Goal: Information Seeking & Learning: Check status

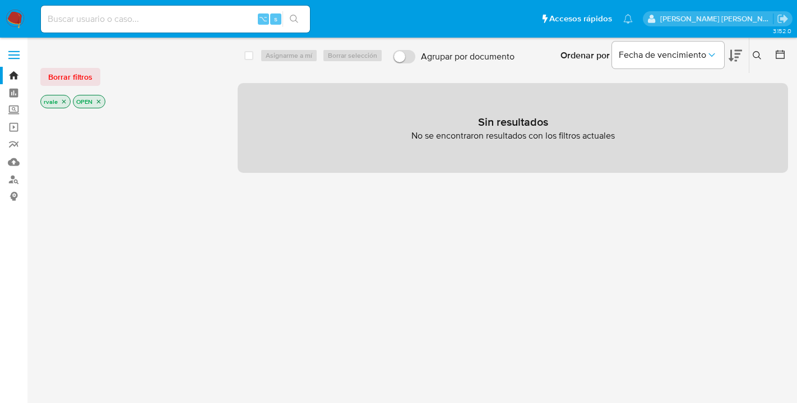
click at [77, 21] on input at bounding box center [175, 19] width 269 height 15
type input "149583519"
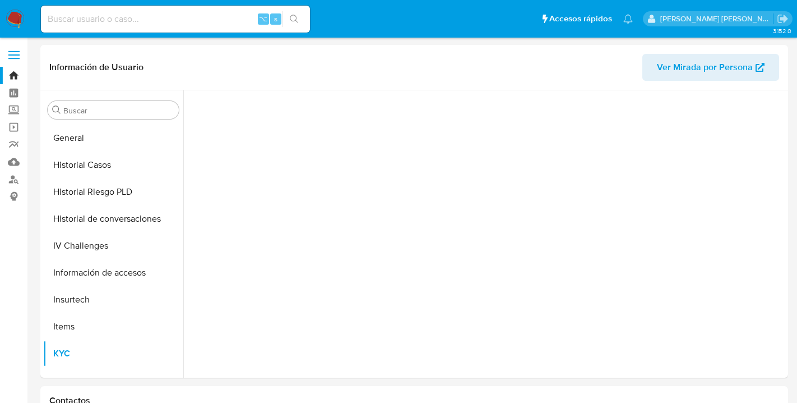
scroll to position [447, 0]
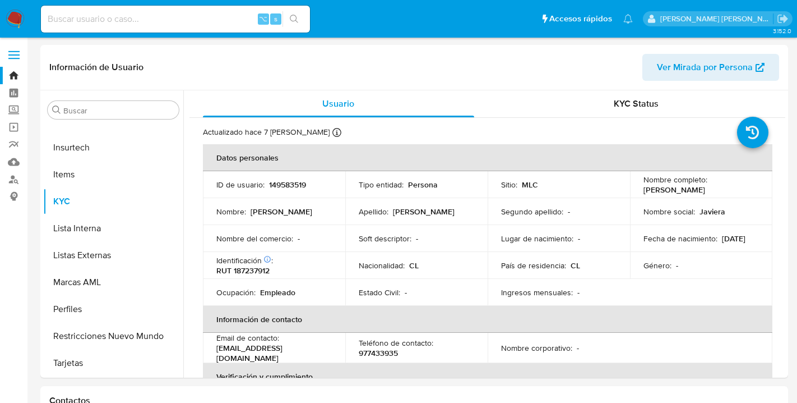
select select "10"
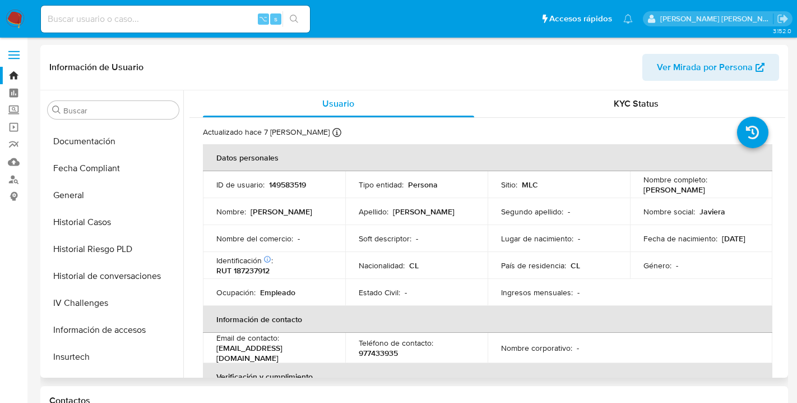
scroll to position [220, 0]
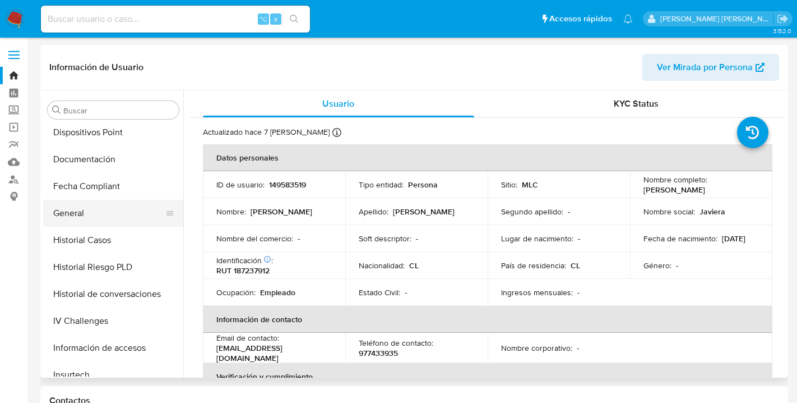
click at [57, 210] on button "General" at bounding box center [108, 213] width 131 height 27
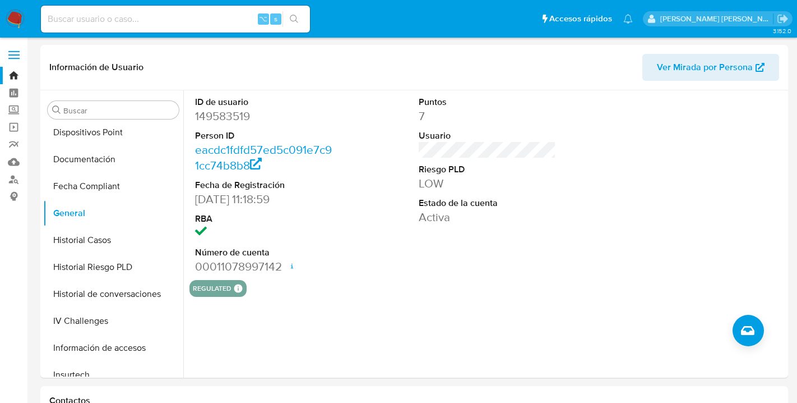
click at [68, 19] on input at bounding box center [175, 19] width 269 height 15
paste input "6"
type input "696861509"
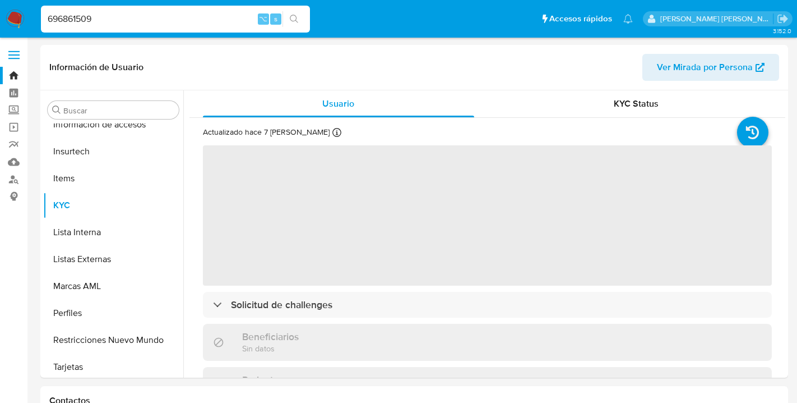
scroll to position [447, 0]
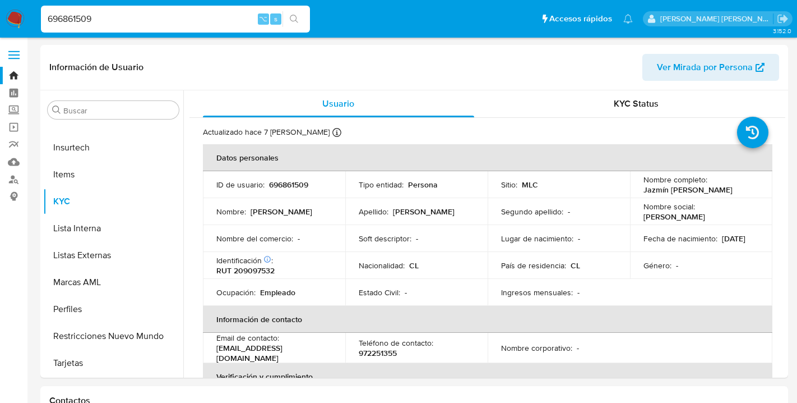
select select "10"
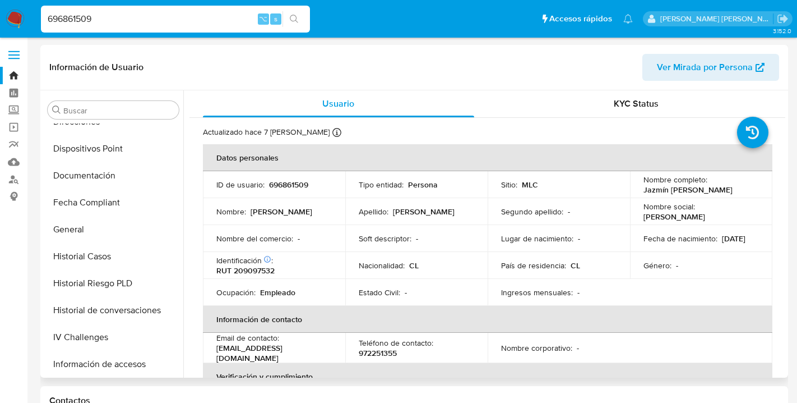
scroll to position [202, 0]
click at [74, 233] on button "General" at bounding box center [108, 230] width 131 height 27
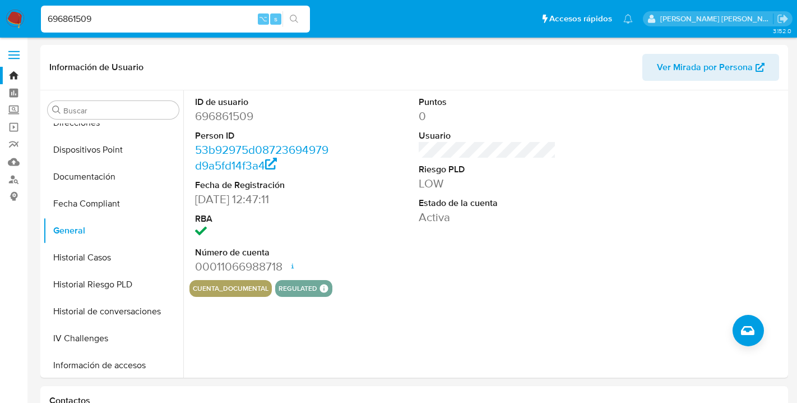
drag, startPoint x: 92, startPoint y: 18, endPoint x: 35, endPoint y: 18, distance: 56.6
click at [35, 17] on ul "Pausado Ver notificaciones 696861509 ⌥ s Accesos rápidos Presiona las siguiente…" at bounding box center [336, 18] width 603 height 28
drag, startPoint x: 100, startPoint y: 21, endPoint x: 49, endPoint y: 19, distance: 51.6
click at [49, 19] on input "696861509" at bounding box center [175, 19] width 269 height 15
type input "233035848"
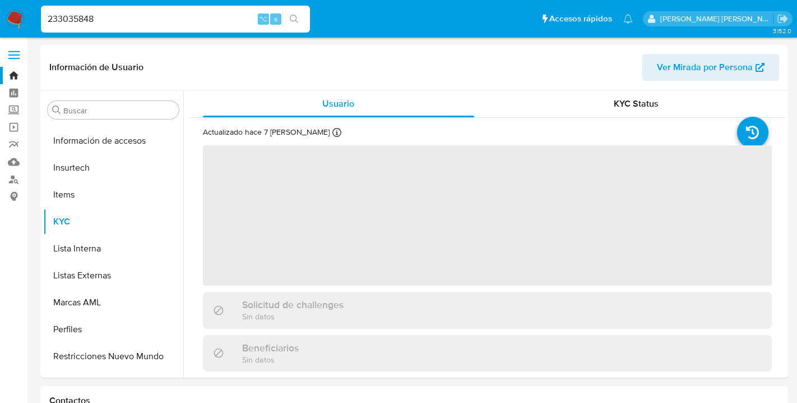
scroll to position [447, 0]
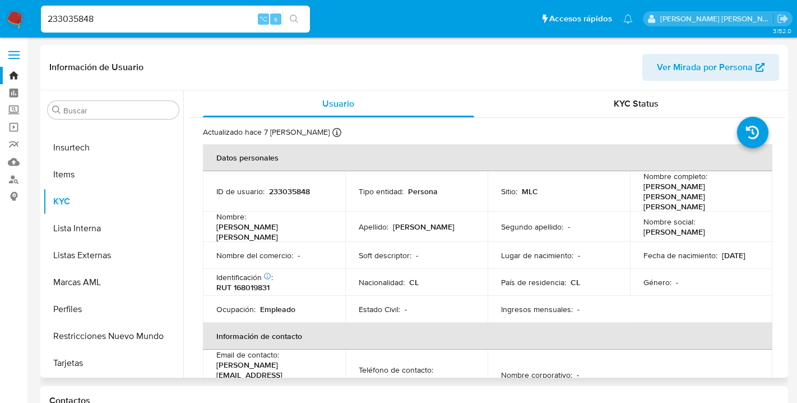
select select "10"
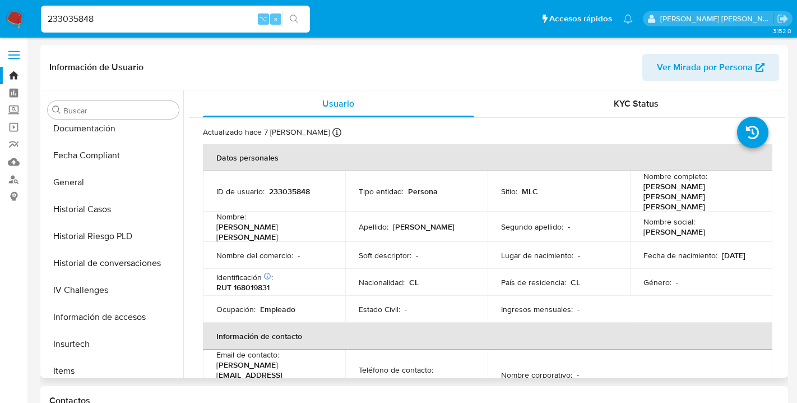
scroll to position [244, 0]
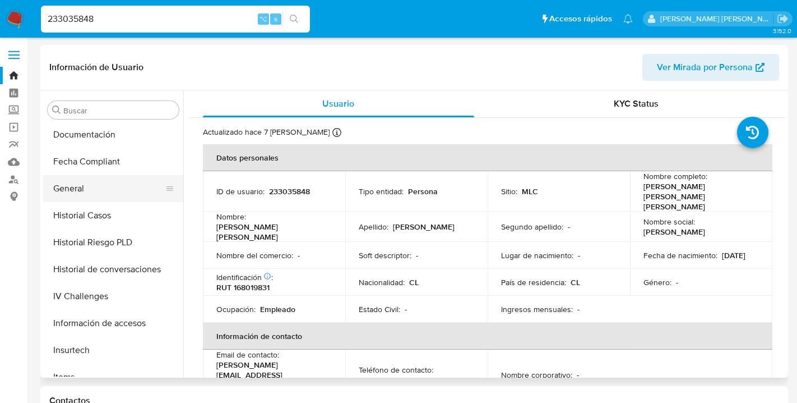
click at [84, 191] on button "General" at bounding box center [108, 188] width 131 height 27
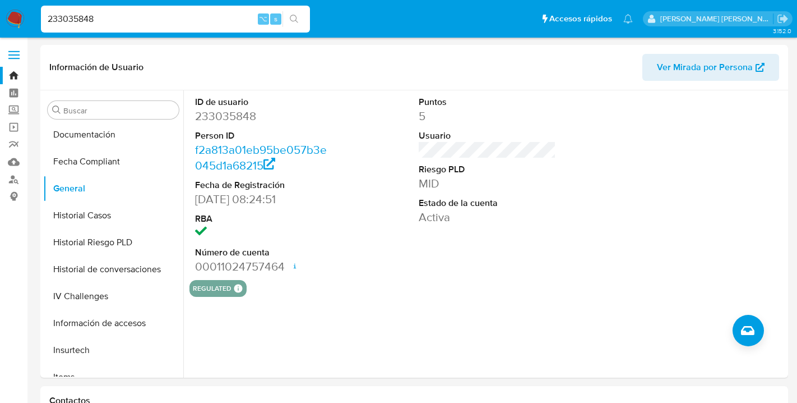
drag, startPoint x: 96, startPoint y: 19, endPoint x: 33, endPoint y: 21, distance: 63.9
click at [33, 21] on nav "Pausado Ver notificaciones 233035848 ⌥ s Accesos rápidos Presiona las siguiente…" at bounding box center [398, 19] width 797 height 38
type input "2612325598"
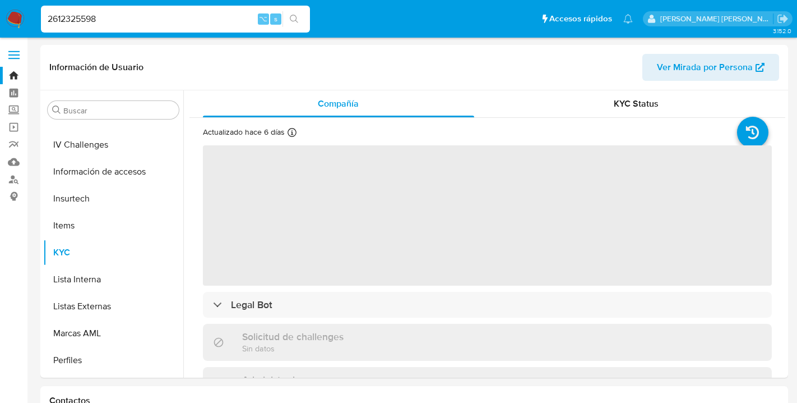
scroll to position [447, 0]
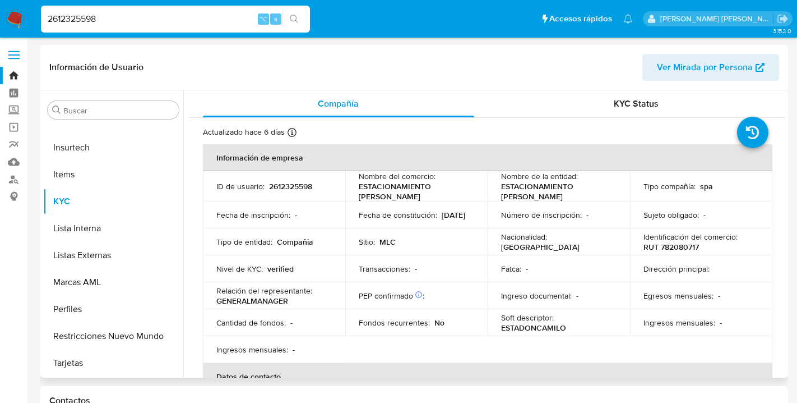
select select "10"
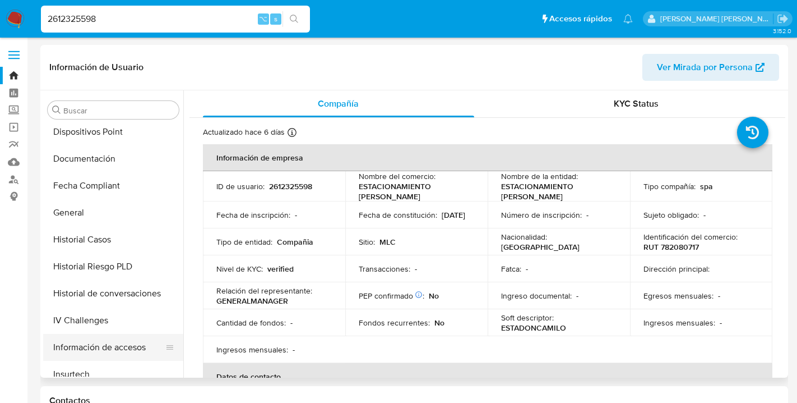
scroll to position [239, 0]
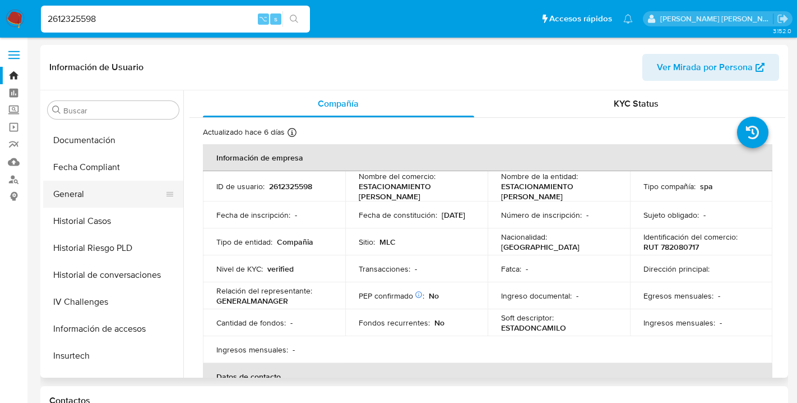
click at [72, 191] on button "General" at bounding box center [108, 194] width 131 height 27
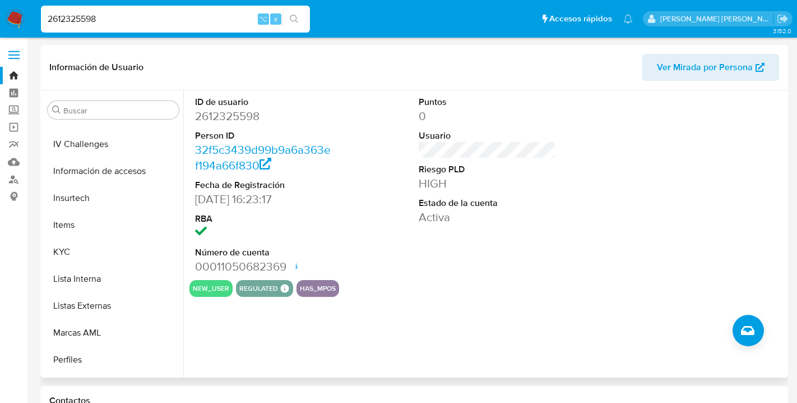
scroll to position [411, 0]
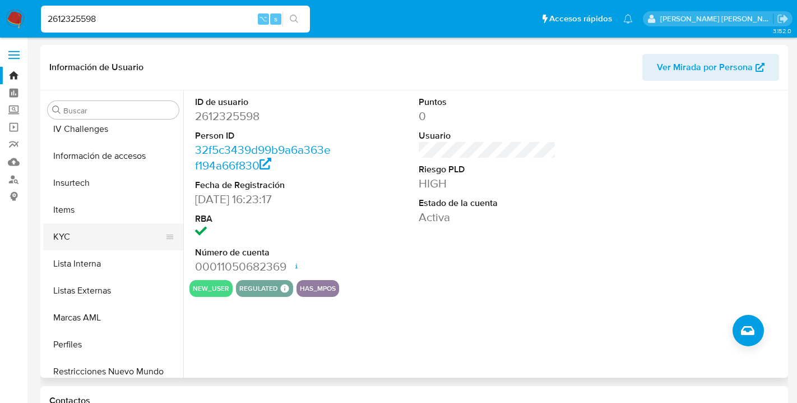
click at [54, 233] on button "KYC" at bounding box center [108, 236] width 131 height 27
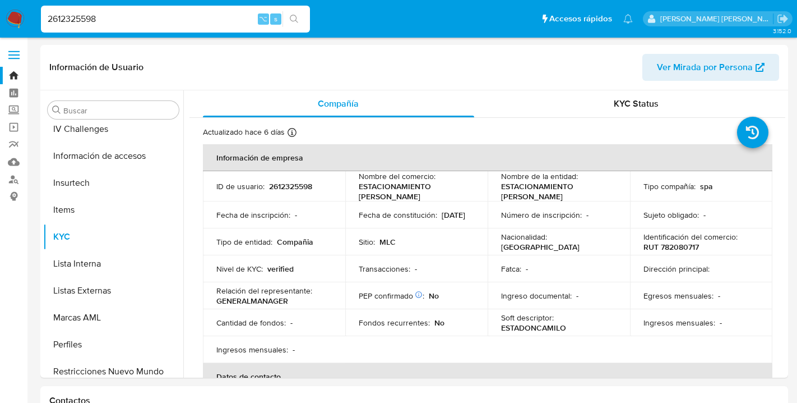
click at [107, 17] on input "2612325598" at bounding box center [175, 19] width 269 height 15
type input "2612331054"
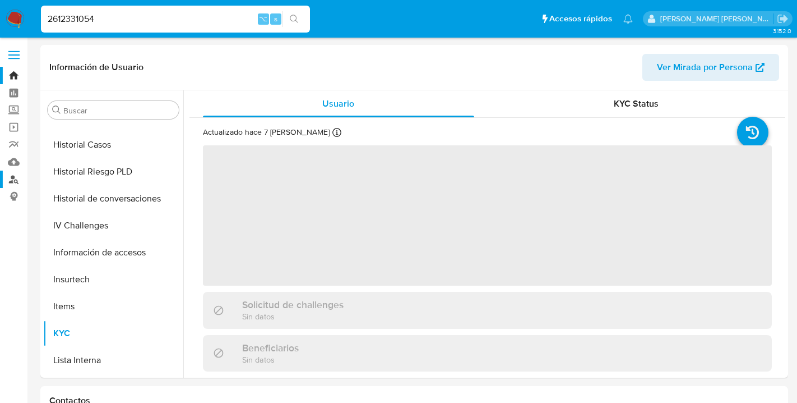
scroll to position [447, 0]
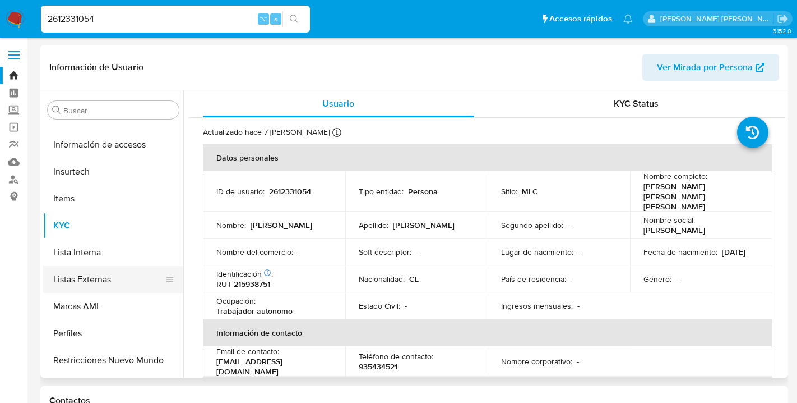
select select "10"
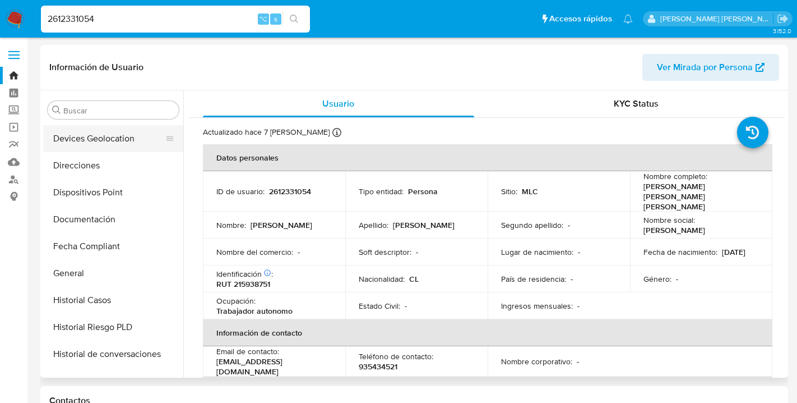
scroll to position [160, 0]
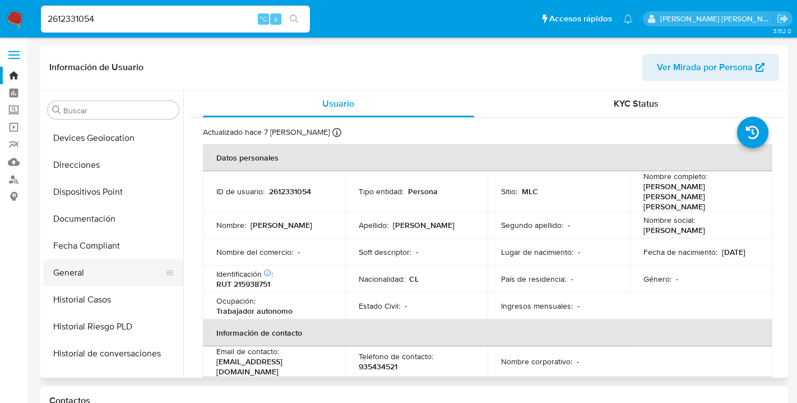
click at [80, 276] on button "General" at bounding box center [108, 272] width 131 height 27
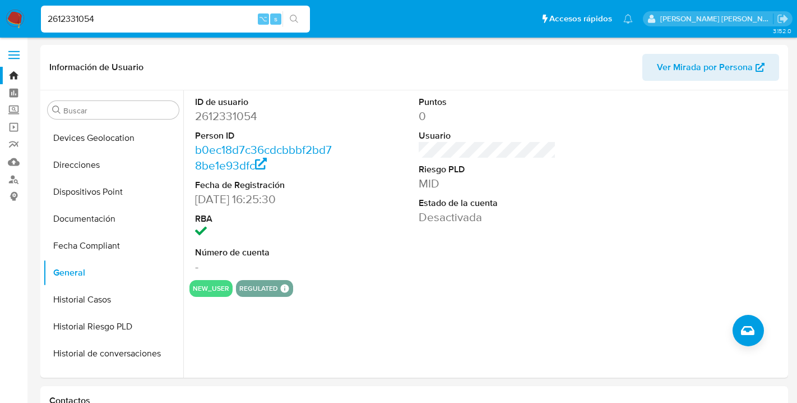
click at [115, 16] on input "2612331054" at bounding box center [175, 19] width 269 height 15
type input "149583519"
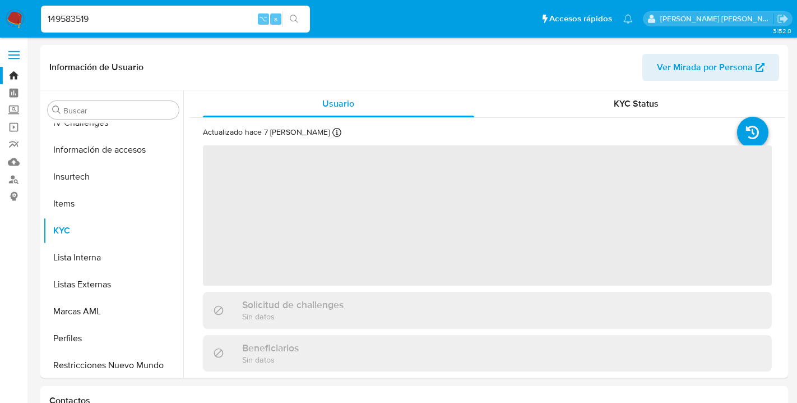
scroll to position [447, 0]
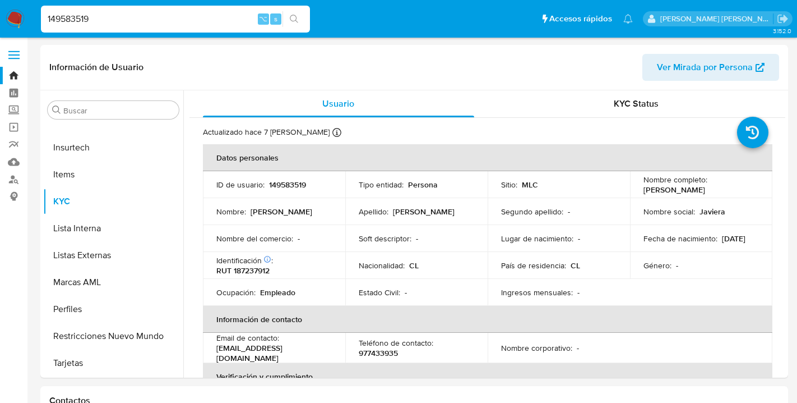
select select "10"
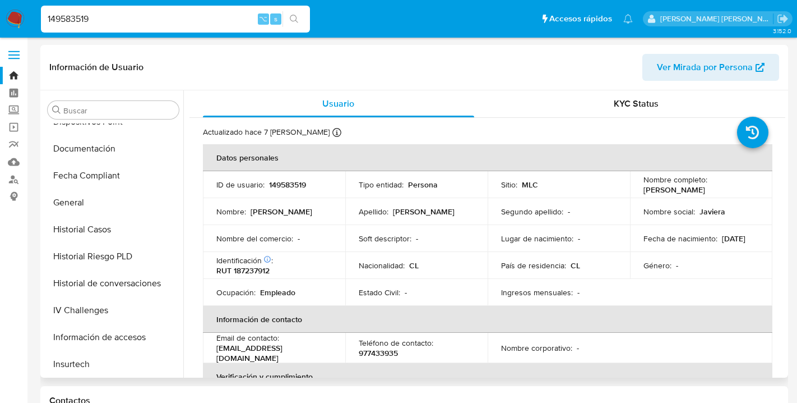
scroll to position [220, 0]
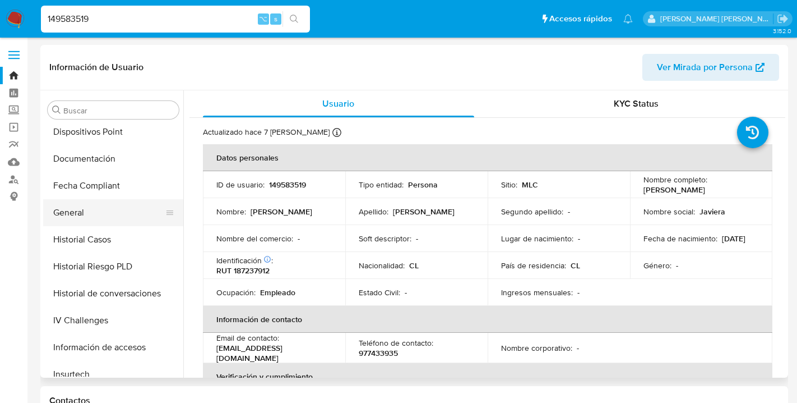
click at [82, 211] on button "General" at bounding box center [108, 212] width 131 height 27
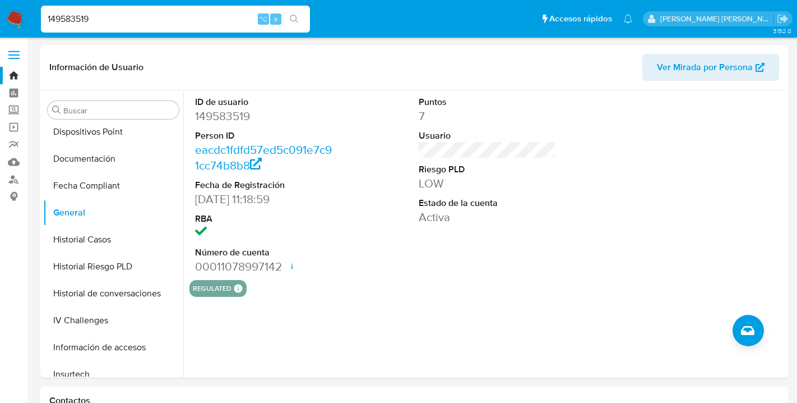
click at [112, 14] on input "149583519" at bounding box center [175, 19] width 269 height 15
type input "133695967"
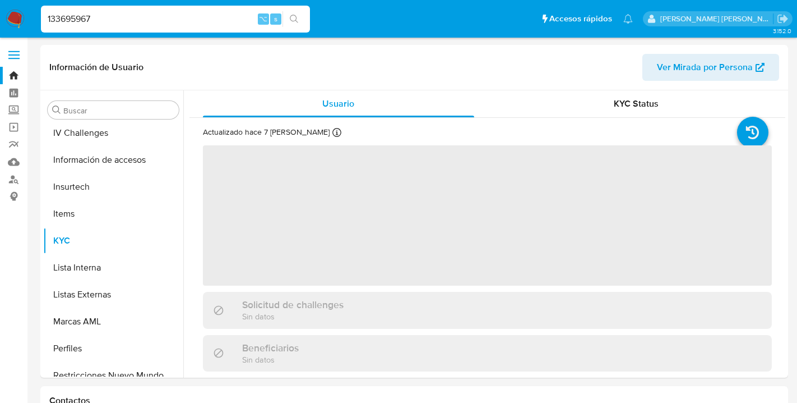
scroll to position [447, 0]
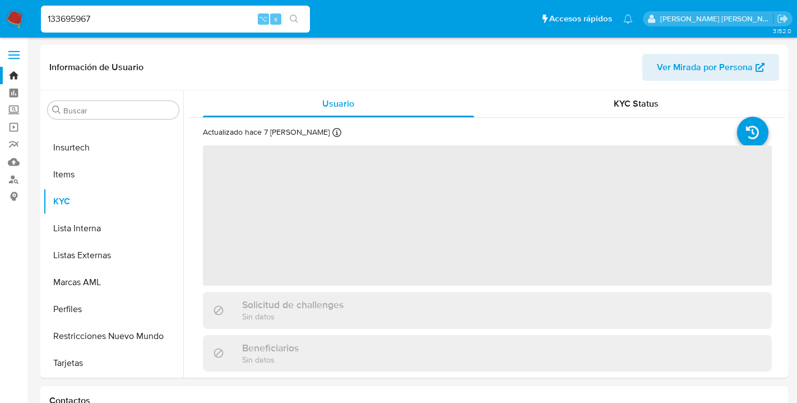
select select "10"
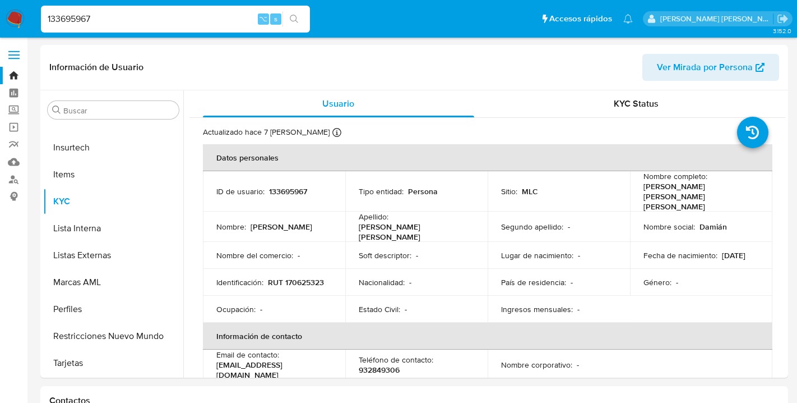
click at [100, 16] on input "133695967" at bounding box center [175, 19] width 269 height 15
type input "696861509"
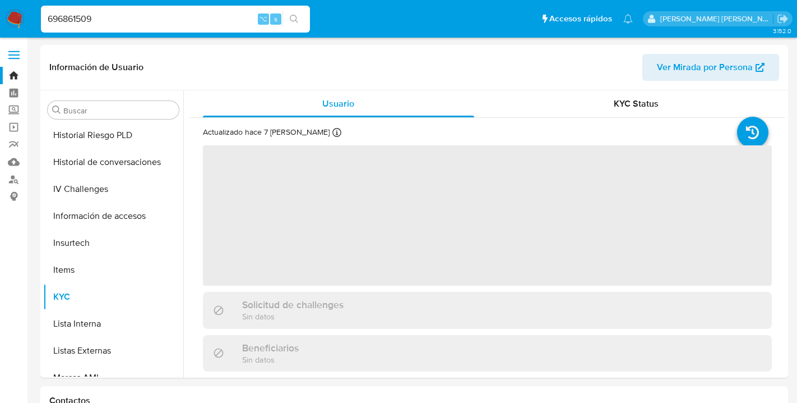
scroll to position [447, 0]
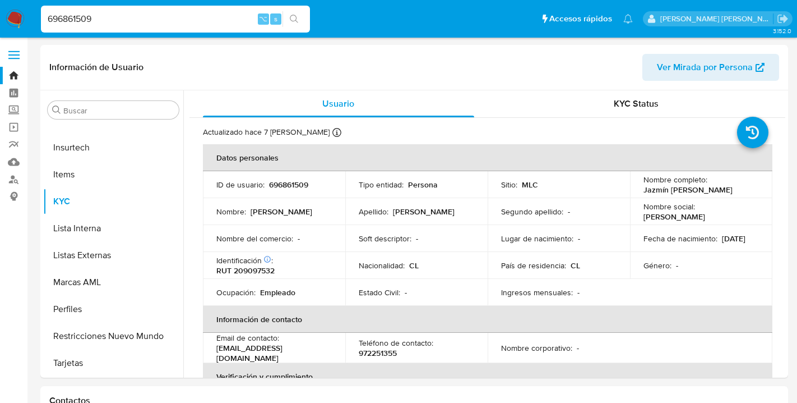
select select "10"
click at [105, 15] on input "696861509" at bounding box center [175, 19] width 269 height 15
type input "6"
type input "185390435"
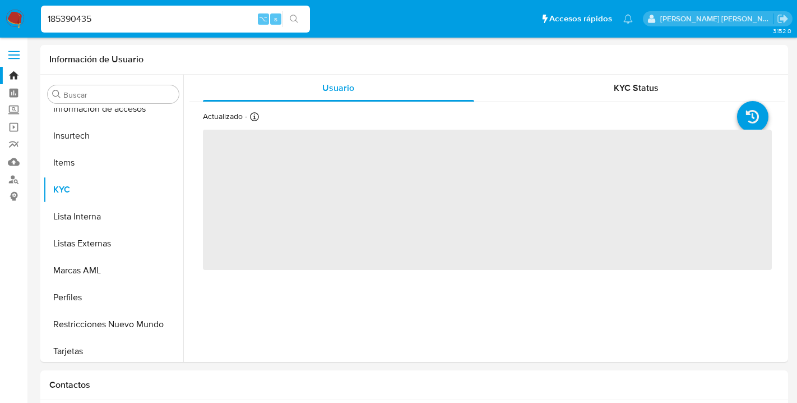
scroll to position [447, 0]
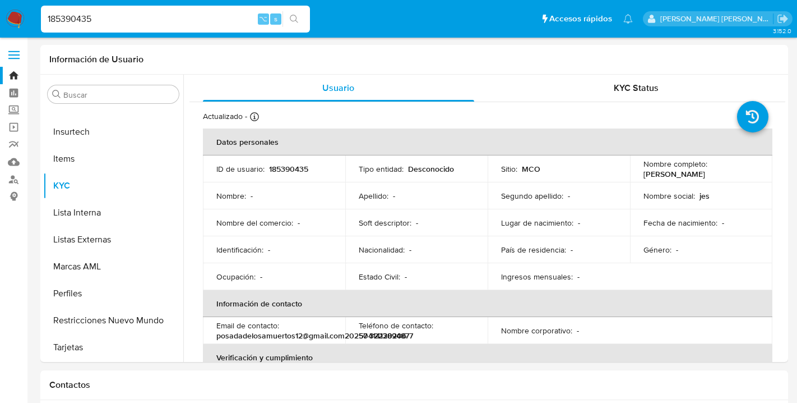
select select "10"
click at [101, 19] on input "185390435" at bounding box center [175, 19] width 269 height 15
click at [56, 16] on input "185390435" at bounding box center [175, 19] width 269 height 15
click at [105, 20] on input "1835390435" at bounding box center [175, 19] width 269 height 15
type input "1835390435"
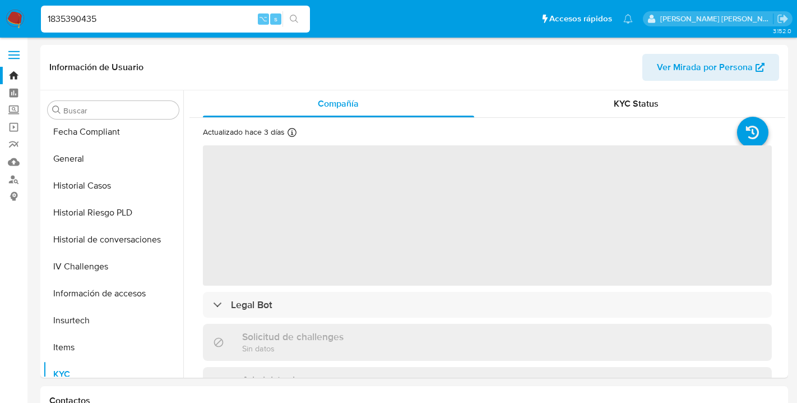
scroll to position [447, 0]
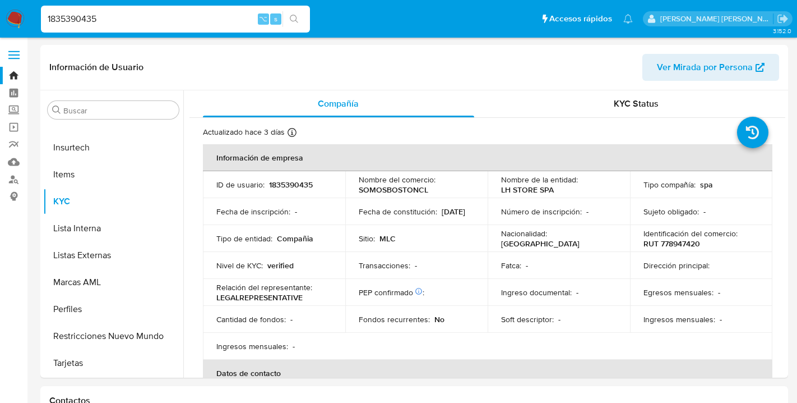
select select "10"
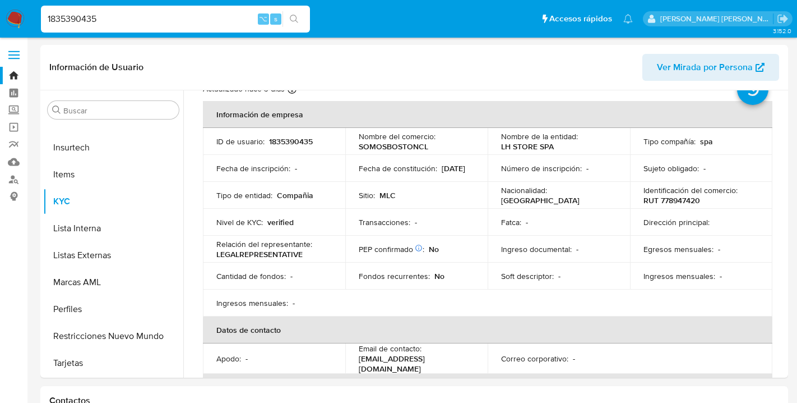
scroll to position [43, 0]
click at [112, 20] on input "1835390435" at bounding box center [175, 19] width 269 height 15
type input "1"
type input "2612330384"
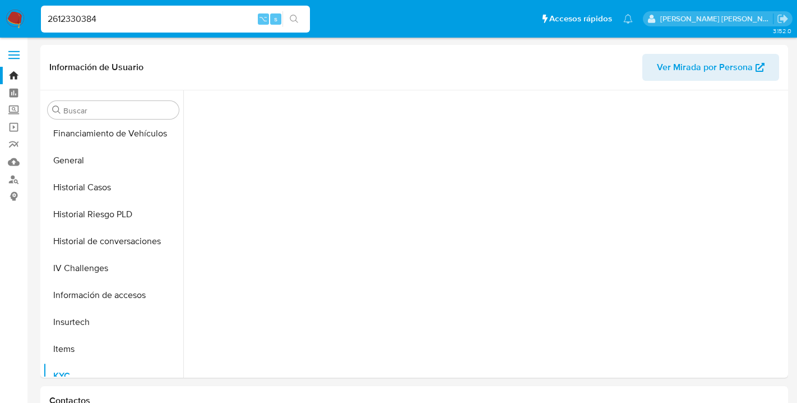
scroll to position [474, 0]
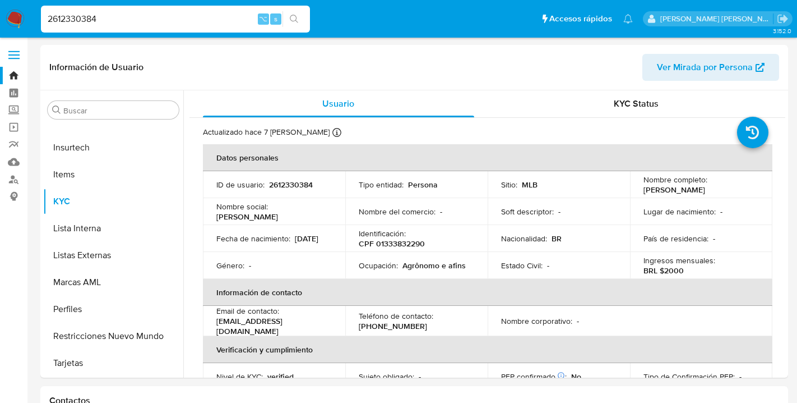
select select "10"
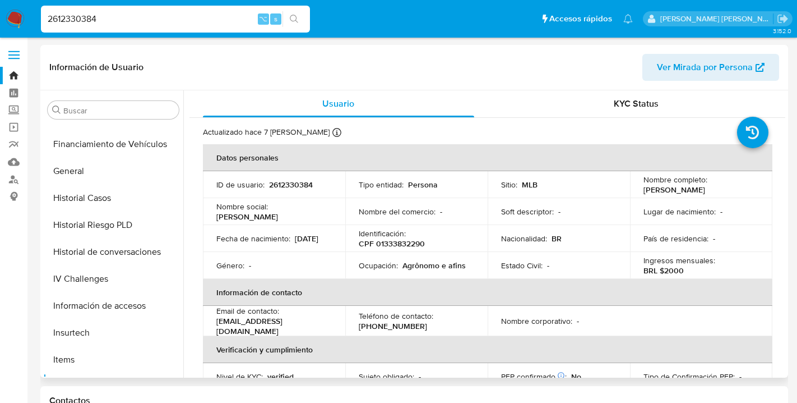
scroll to position [280, 0]
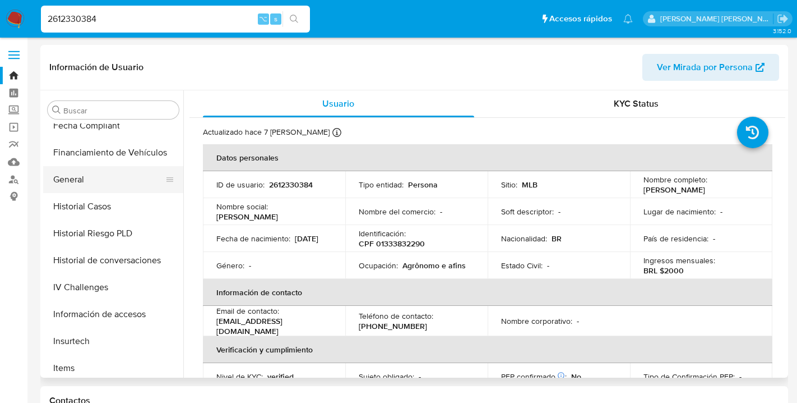
click at [76, 179] on button "General" at bounding box center [108, 179] width 131 height 27
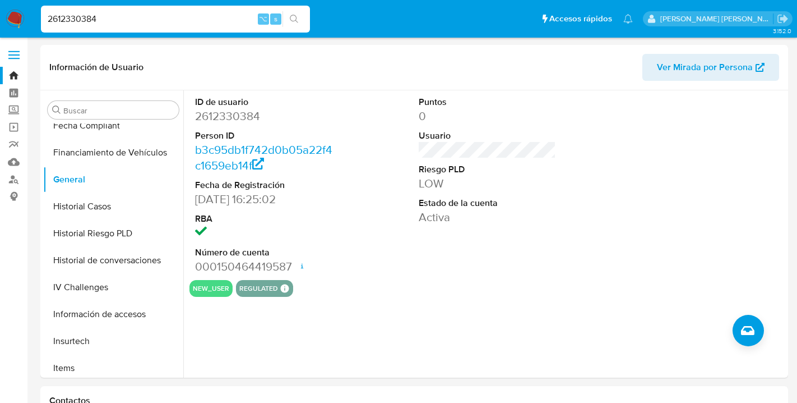
click at [110, 24] on input "2612330384" at bounding box center [175, 19] width 269 height 15
type input "2"
type input "2523948710"
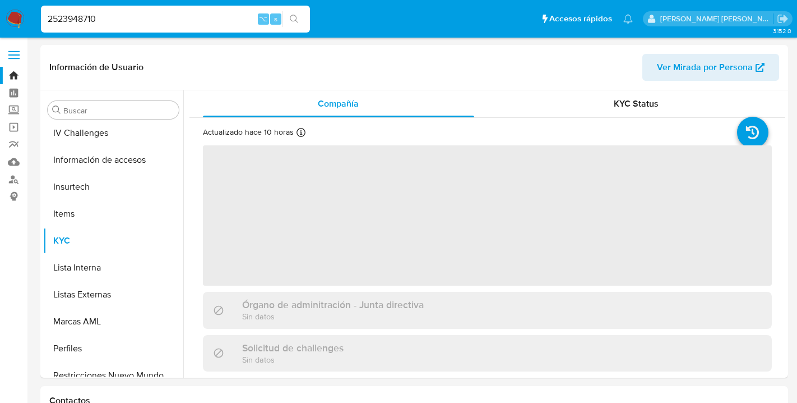
scroll to position [447, 0]
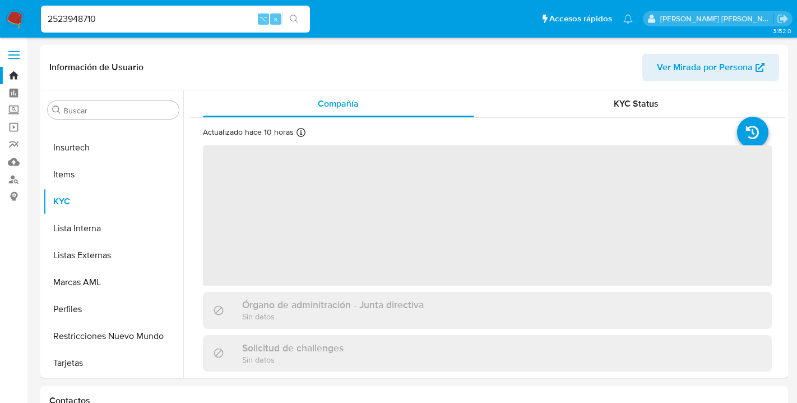
select select "10"
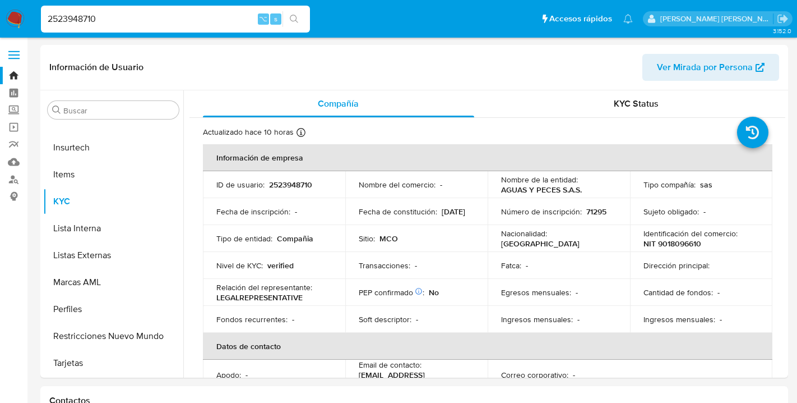
click at [104, 19] on input "2523948710" at bounding box center [175, 19] width 269 height 15
type input "2"
type input "2210532569"
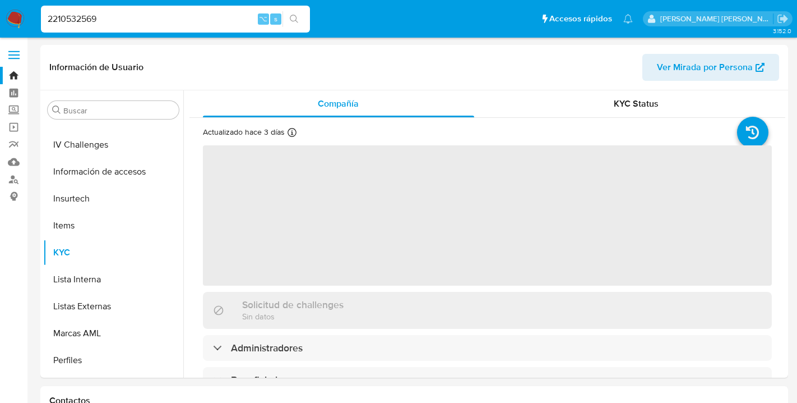
scroll to position [474, 0]
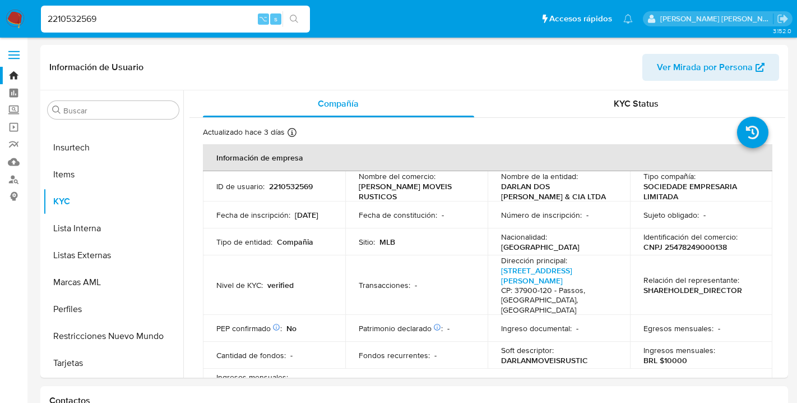
select select "10"
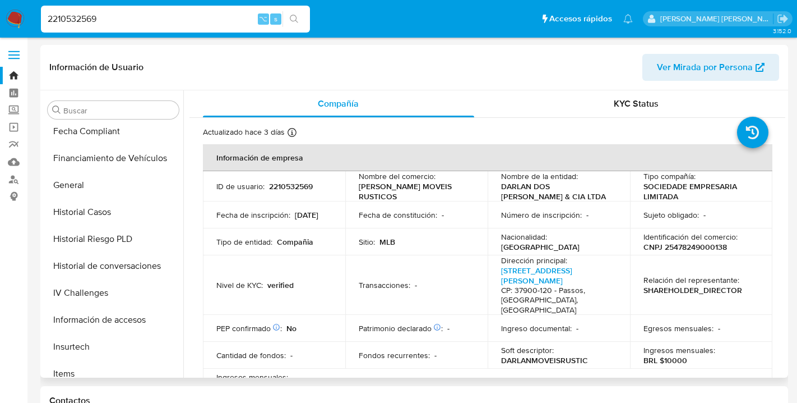
scroll to position [241, 0]
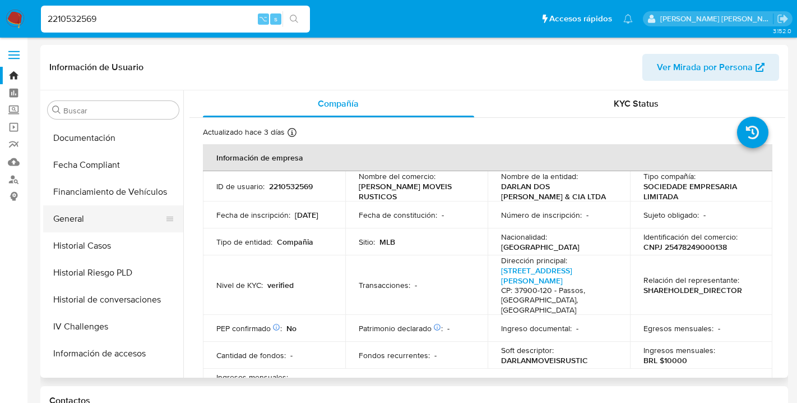
click at [78, 214] on button "General" at bounding box center [108, 218] width 131 height 27
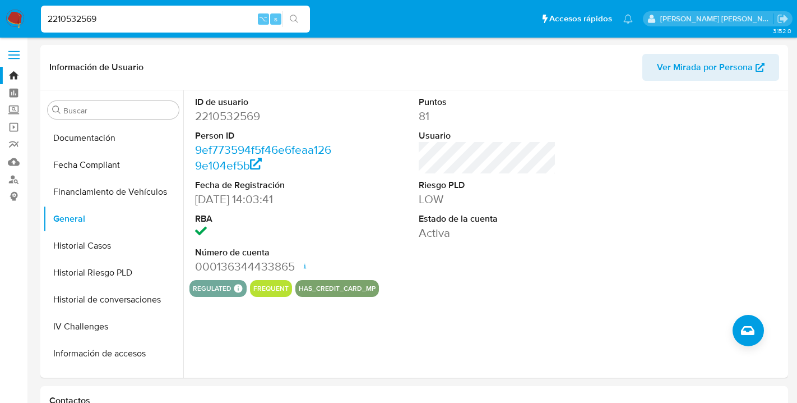
drag, startPoint x: 104, startPoint y: 19, endPoint x: 34, endPoint y: 17, distance: 69.6
click at [34, 17] on nav "Pausado Ver notificaciones 2210532569 ⌥ s Accesos rápidos Presiona las siguient…" at bounding box center [398, 19] width 797 height 38
type input "2525673263"
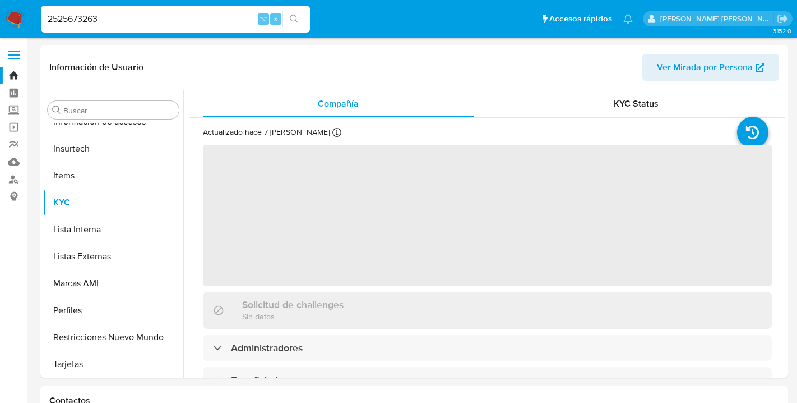
scroll to position [474, 0]
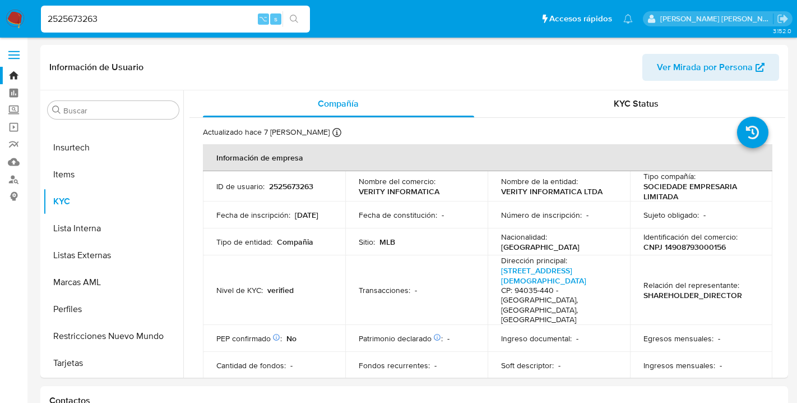
select select "10"
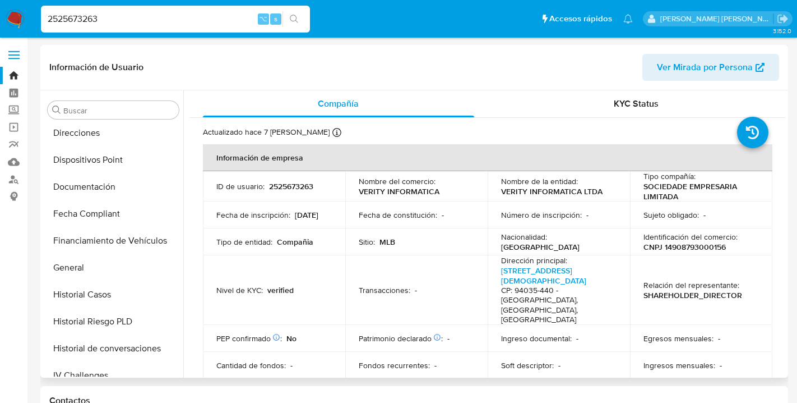
scroll to position [187, 0]
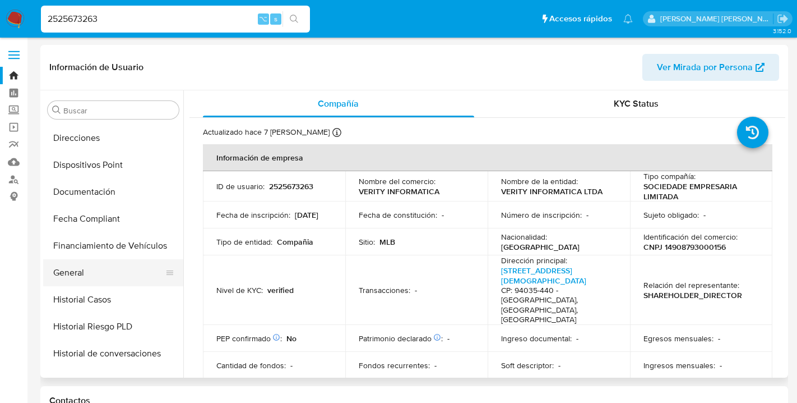
click at [84, 276] on button "General" at bounding box center [108, 272] width 131 height 27
